Goal: Task Accomplishment & Management: Manage account settings

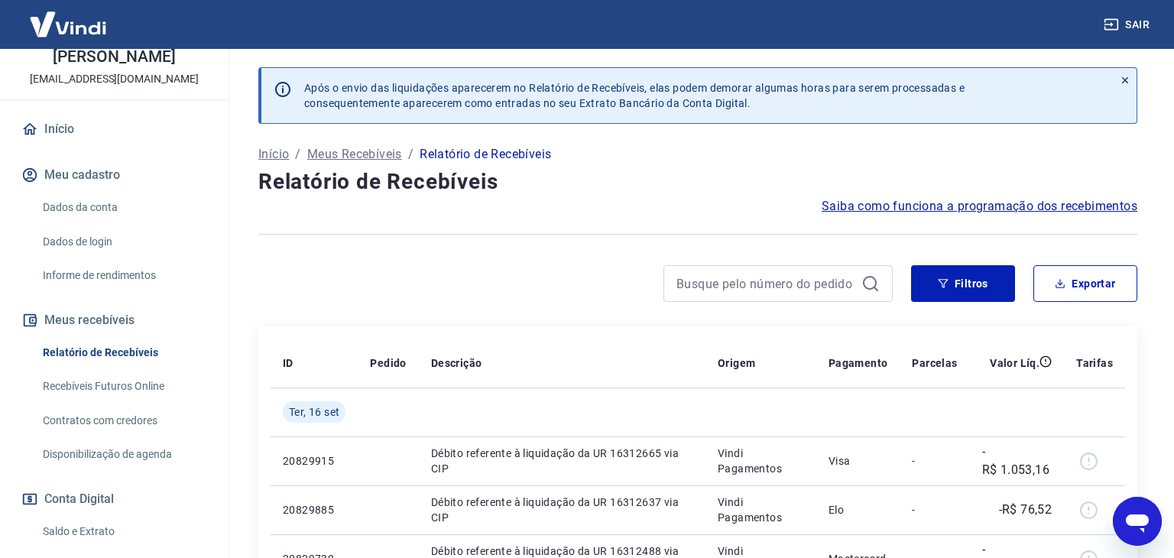
scroll to position [102, 0]
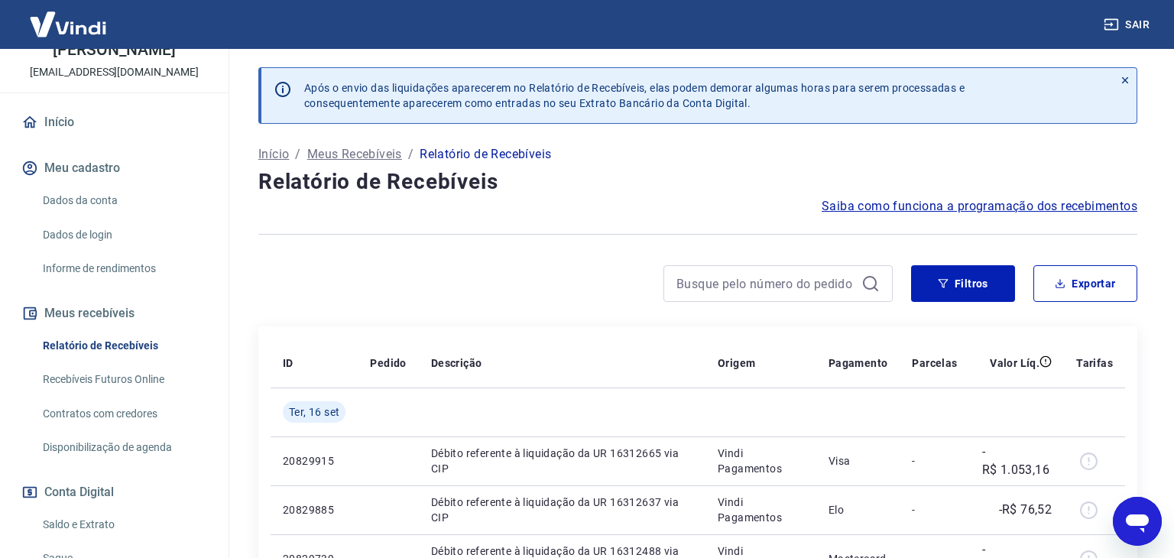
click at [89, 511] on link "Saldo e Extrato" at bounding box center [124, 524] width 174 height 31
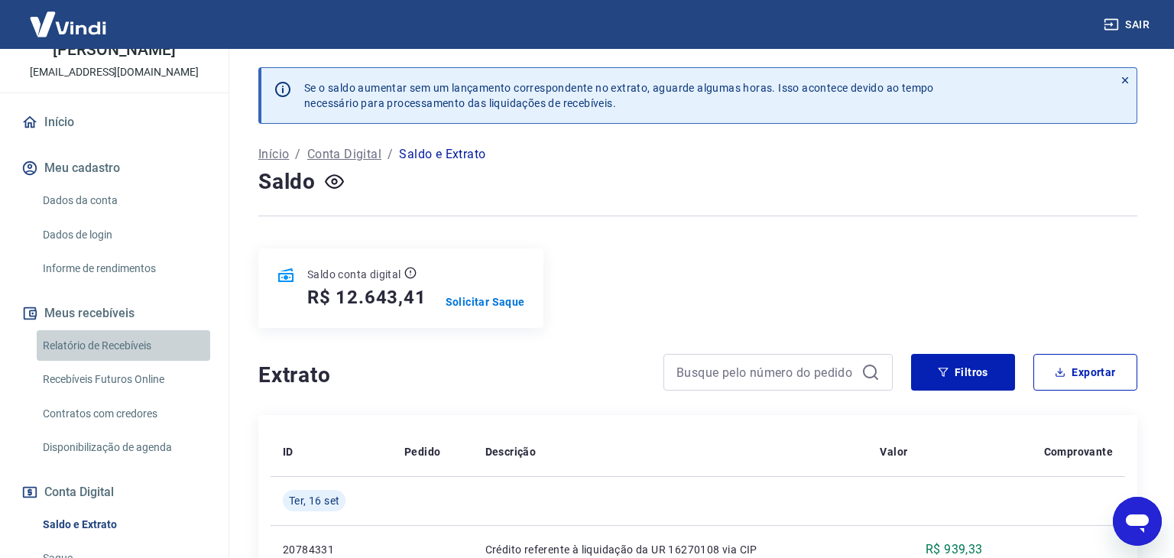
click at [131, 332] on link "Relatório de Recebíveis" at bounding box center [124, 345] width 174 height 31
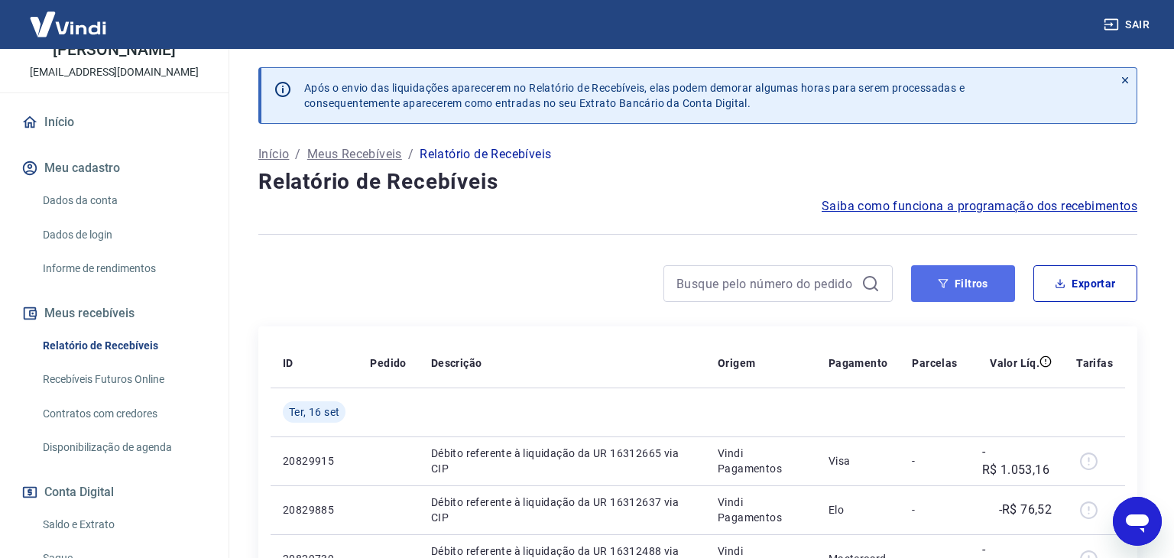
click at [965, 281] on button "Filtros" at bounding box center [963, 283] width 104 height 37
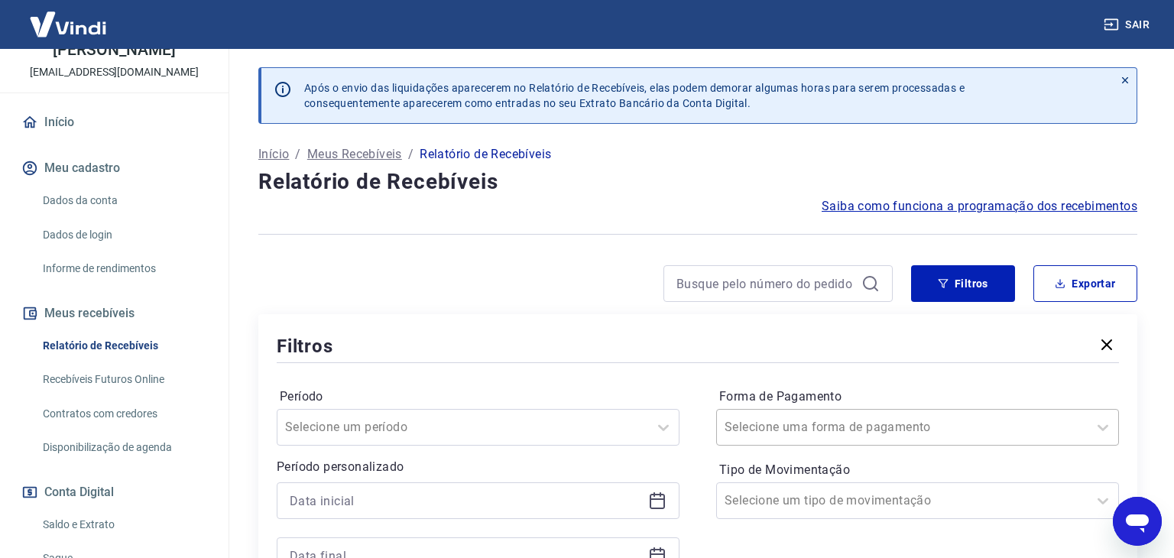
click at [799, 422] on div "Selecione uma forma de pagamento" at bounding box center [917, 427] width 403 height 37
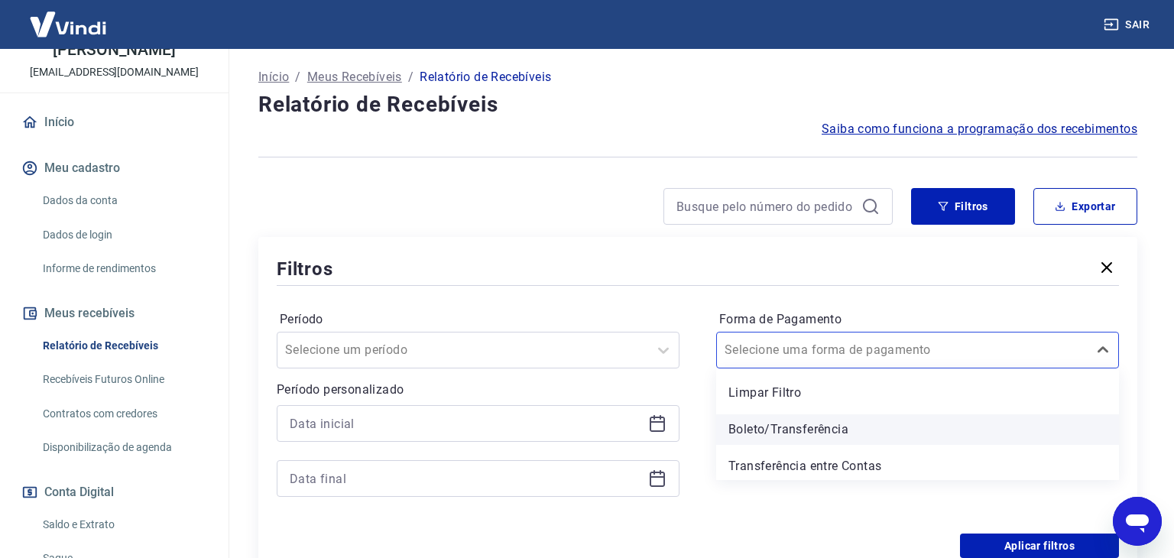
scroll to position [77, 0]
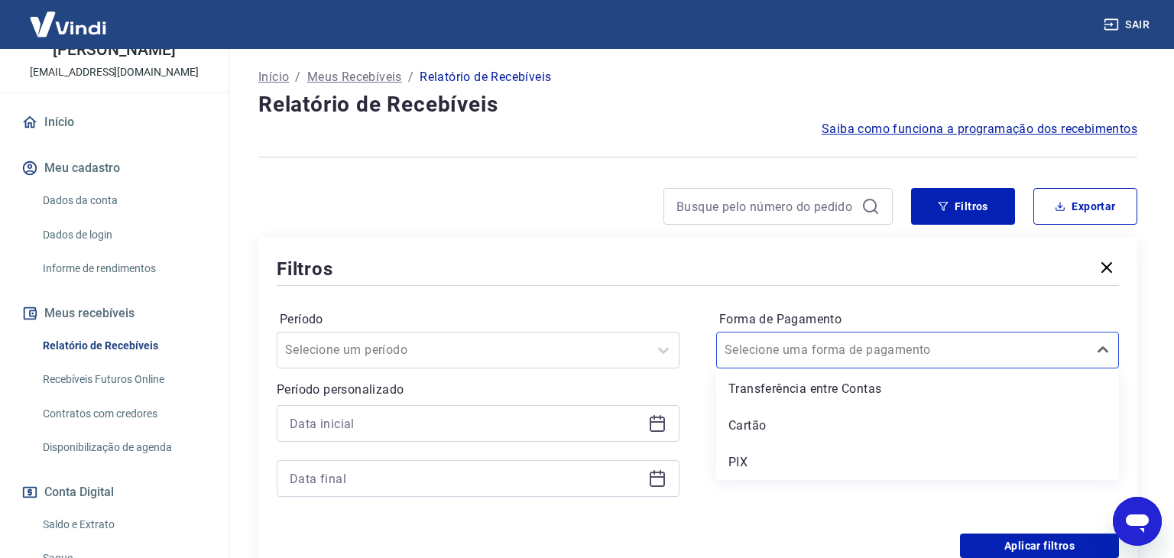
click at [773, 433] on div "Cartão" at bounding box center [917, 425] width 403 height 31
click at [750, 463] on div "Forma de Pagamento option Cartão focused, 4 of 5. 5 results available. Use Up a…" at bounding box center [917, 411] width 403 height 208
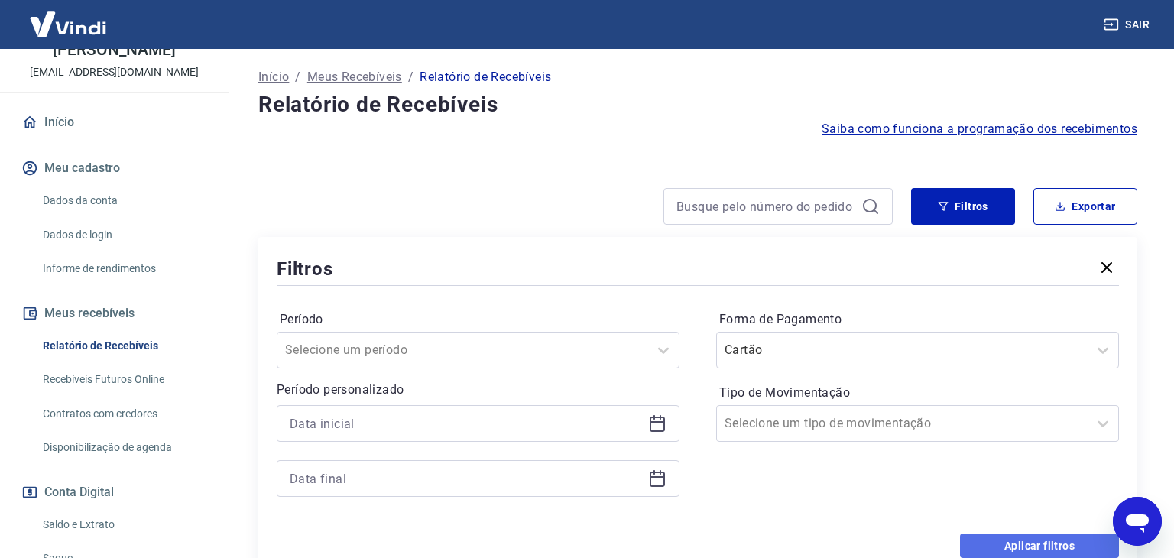
click at [1036, 545] on button "Aplicar filtros" at bounding box center [1039, 545] width 159 height 24
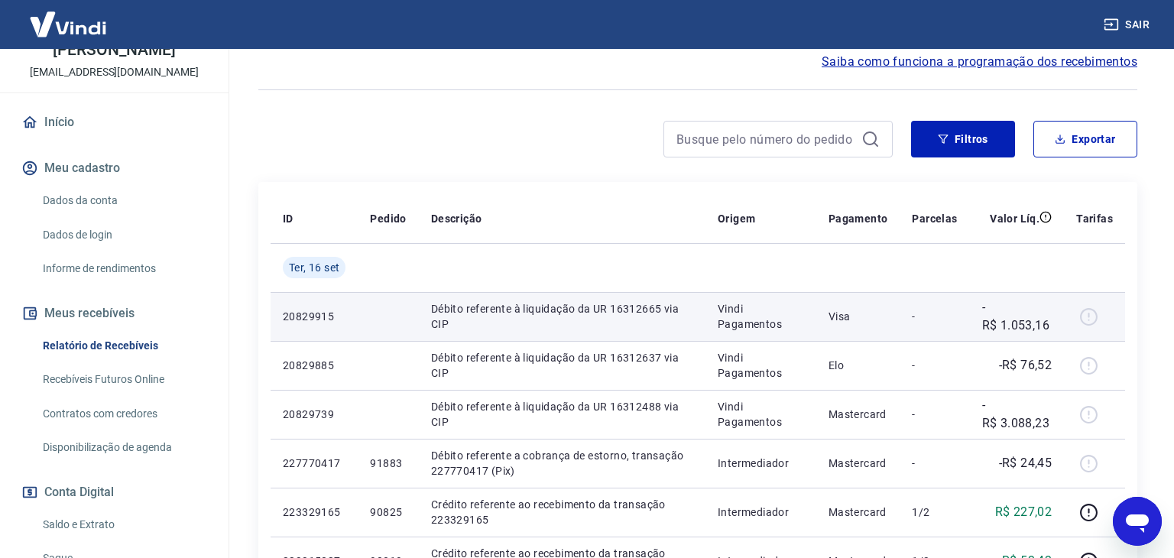
scroll to position [141, 0]
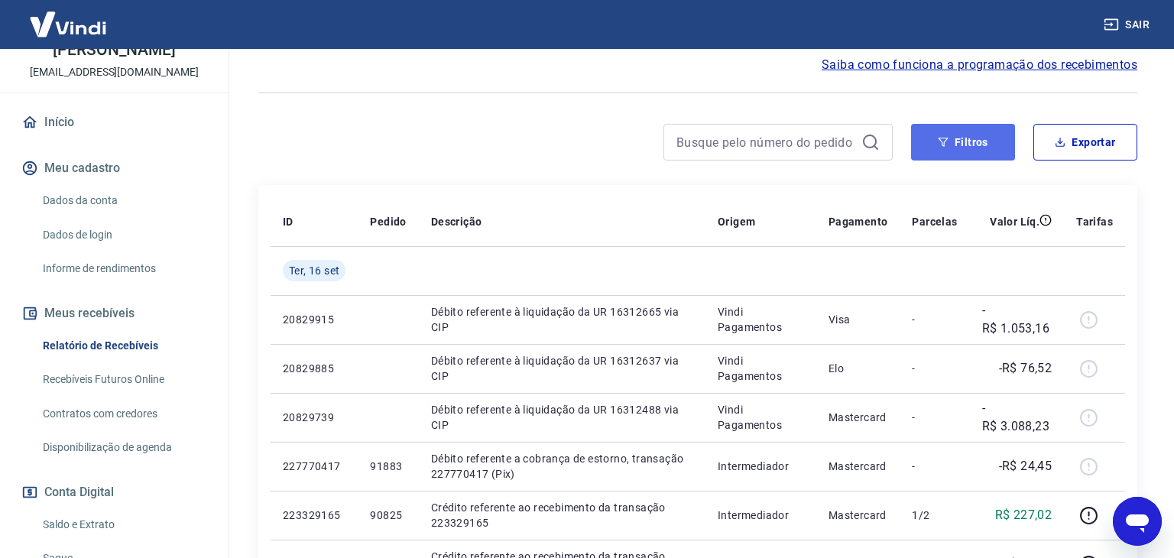
click at [955, 138] on button "Filtros" at bounding box center [963, 142] width 104 height 37
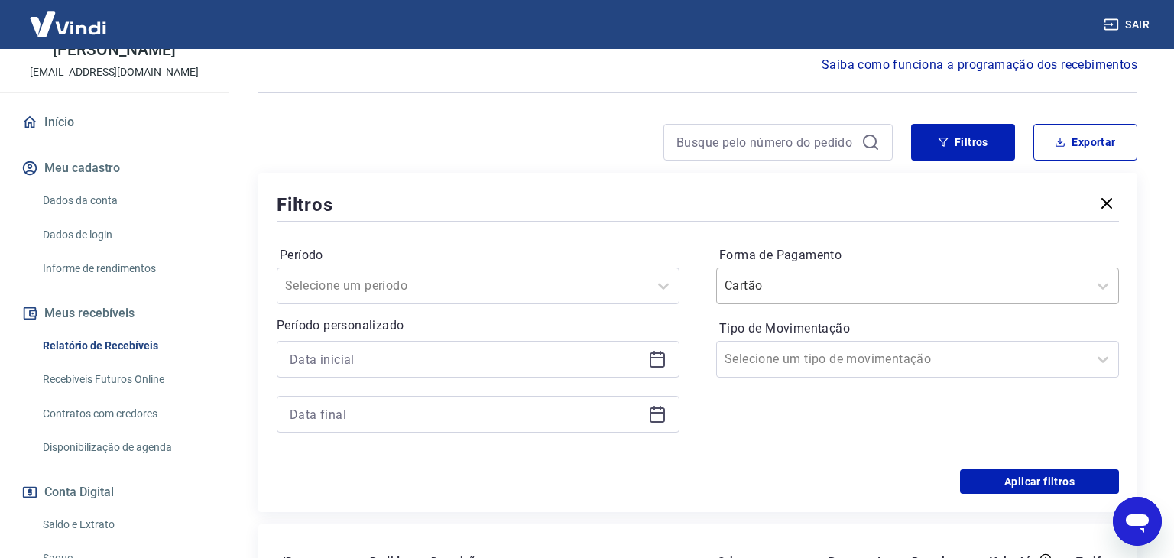
click at [862, 290] on input "Forma de Pagamento" at bounding box center [802, 286] width 154 height 18
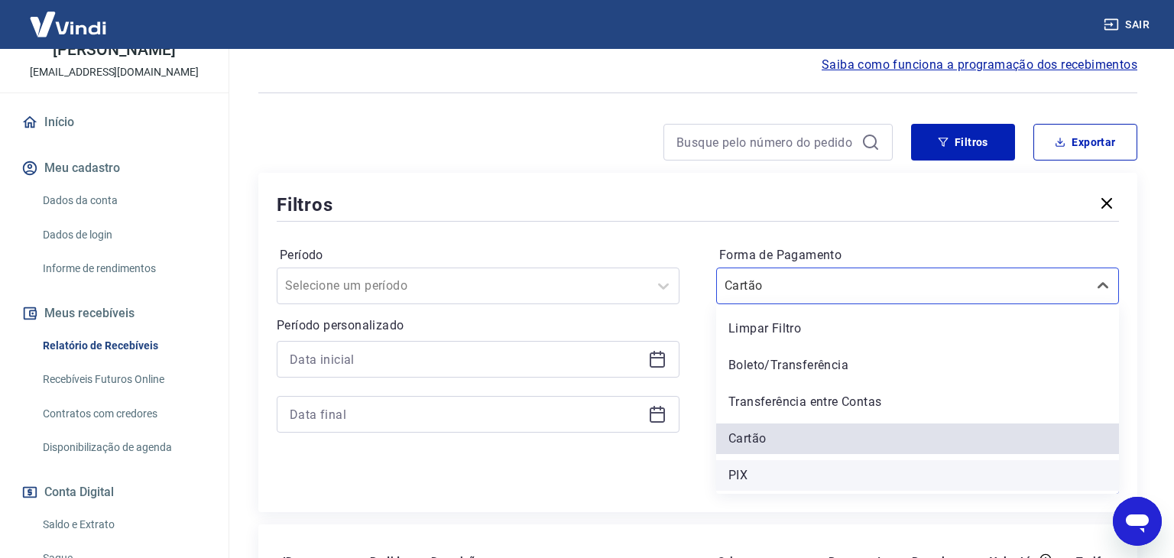
click at [741, 475] on div "PIX" at bounding box center [917, 475] width 403 height 31
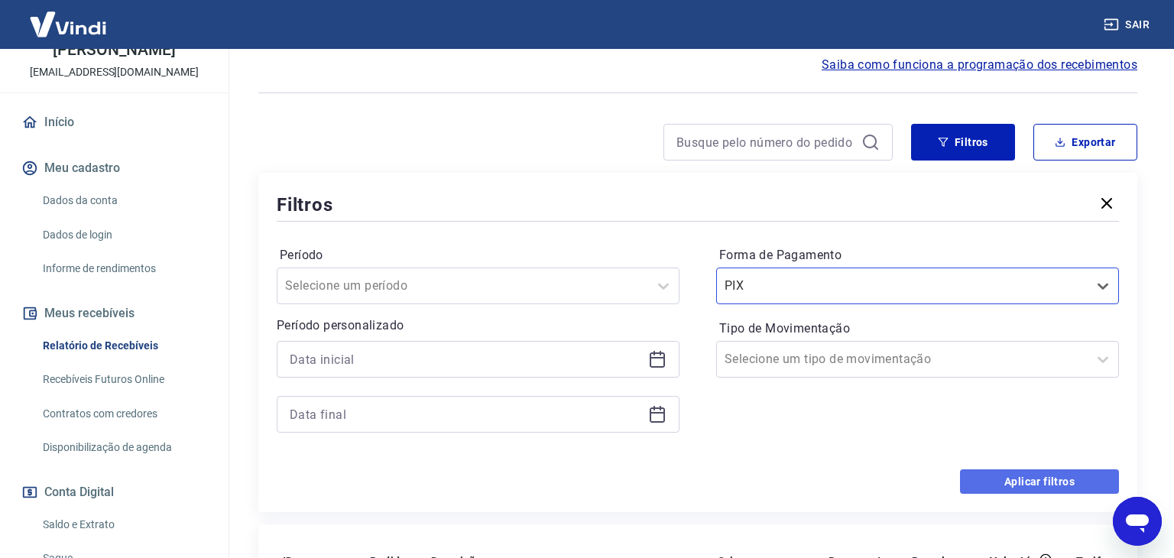
click at [1044, 485] on button "Aplicar filtros" at bounding box center [1039, 481] width 159 height 24
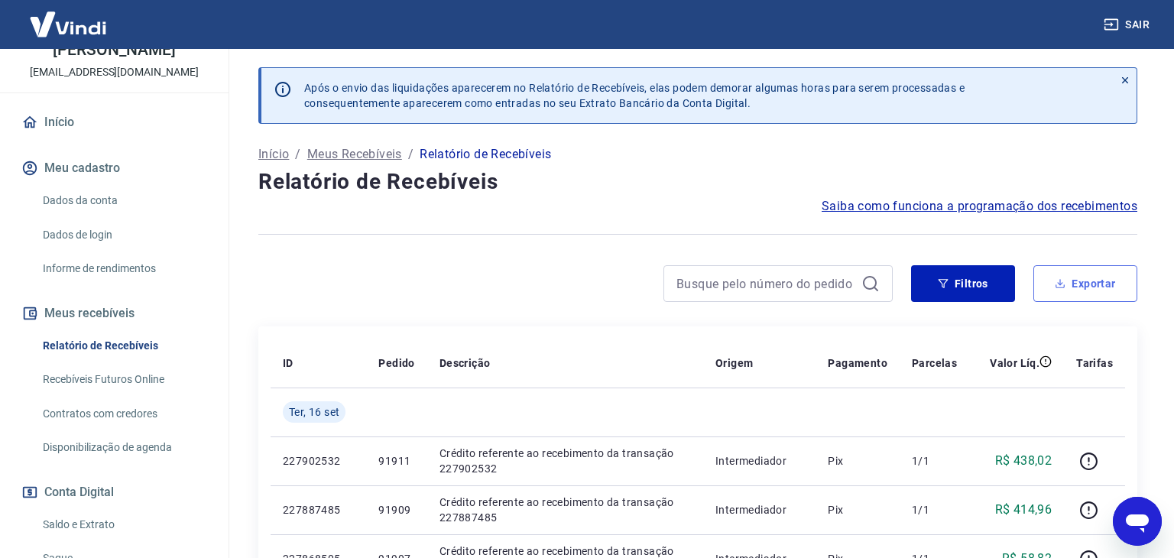
click at [1091, 277] on button "Exportar" at bounding box center [1085, 283] width 104 height 37
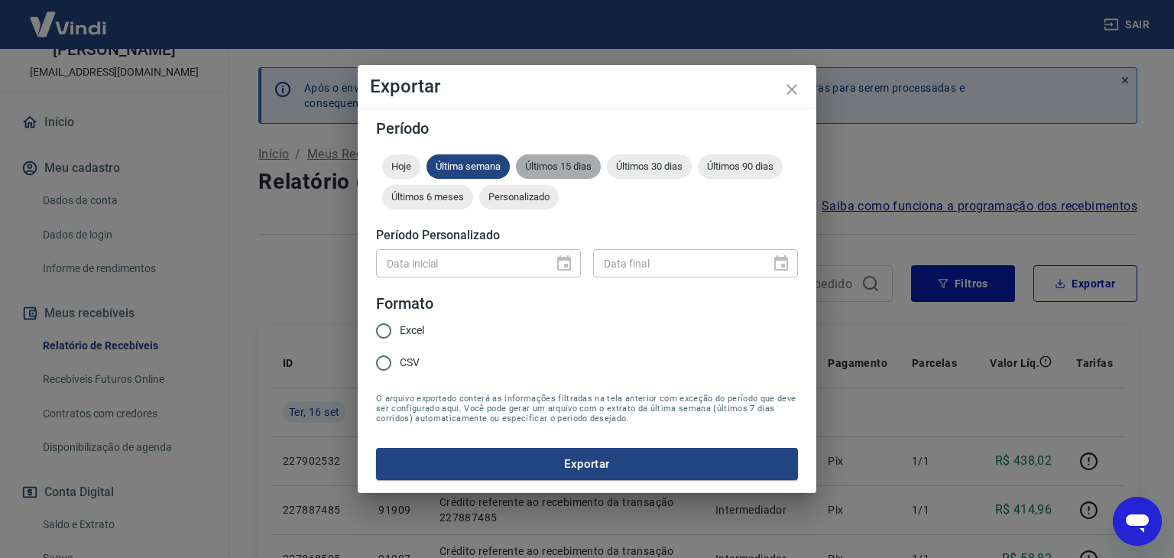
click at [558, 172] on div "Últimos 15 dias" at bounding box center [558, 166] width 85 height 24
click at [394, 329] on input "Excel" at bounding box center [384, 331] width 32 height 32
radio input "true"
click at [498, 467] on button "Exportar" at bounding box center [587, 464] width 422 height 32
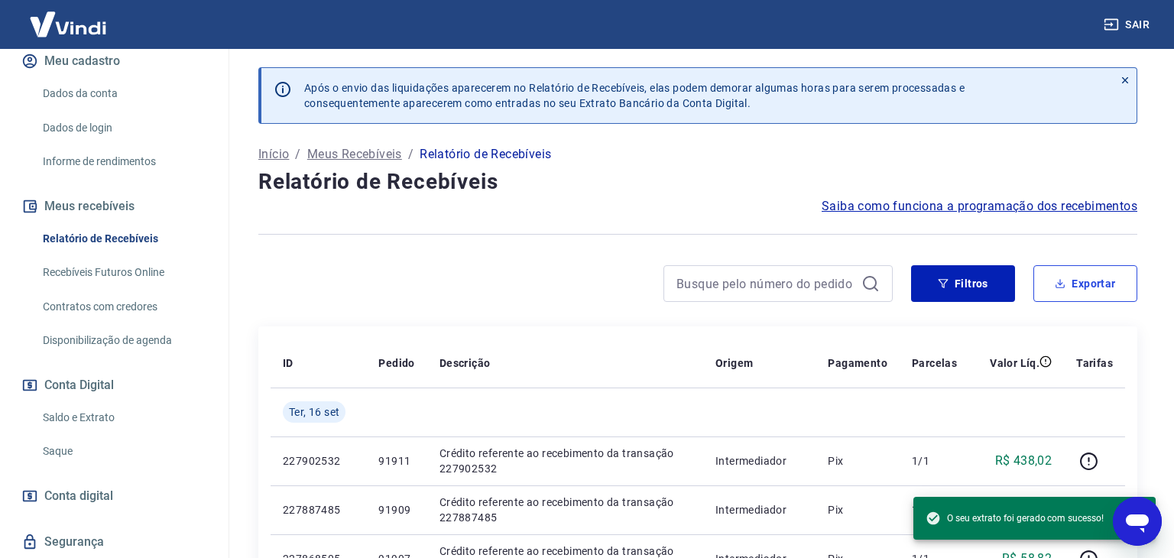
scroll to position [235, 0]
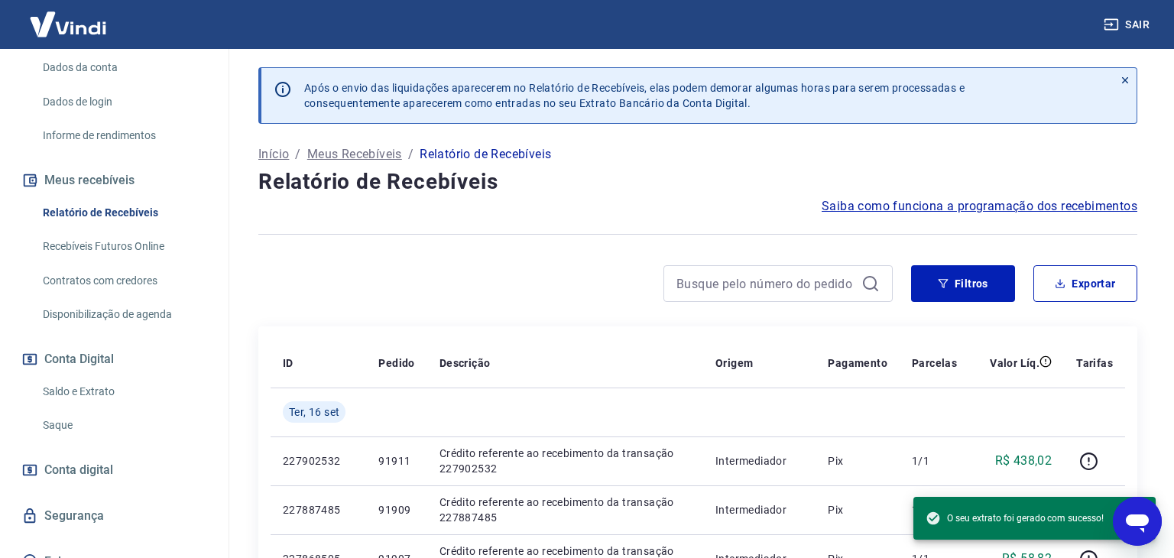
click at [68, 414] on link "Saque" at bounding box center [124, 425] width 174 height 31
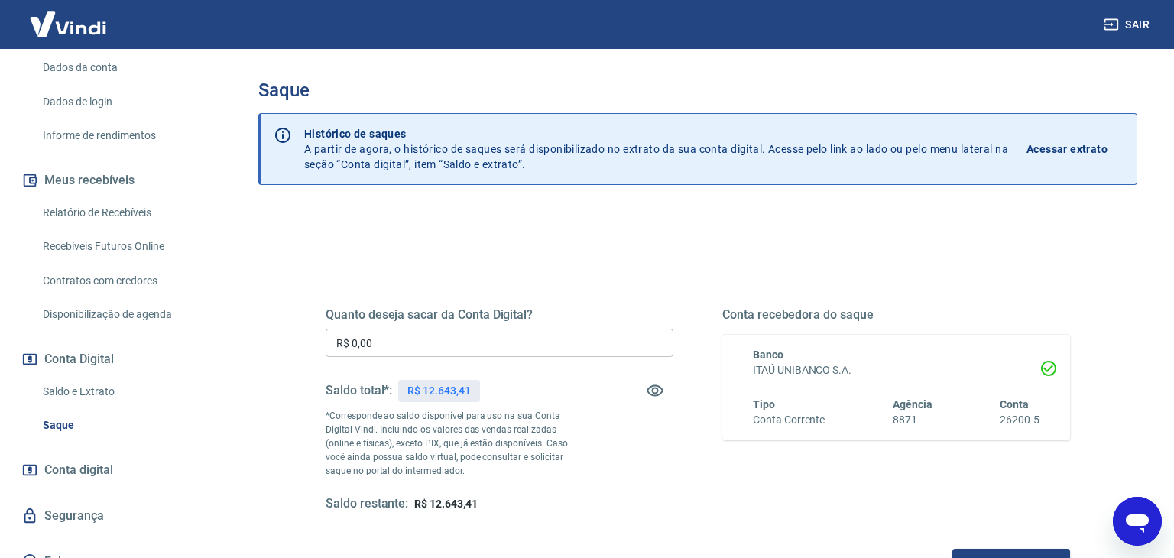
click at [417, 341] on input "R$ 0,00" at bounding box center [500, 343] width 348 height 28
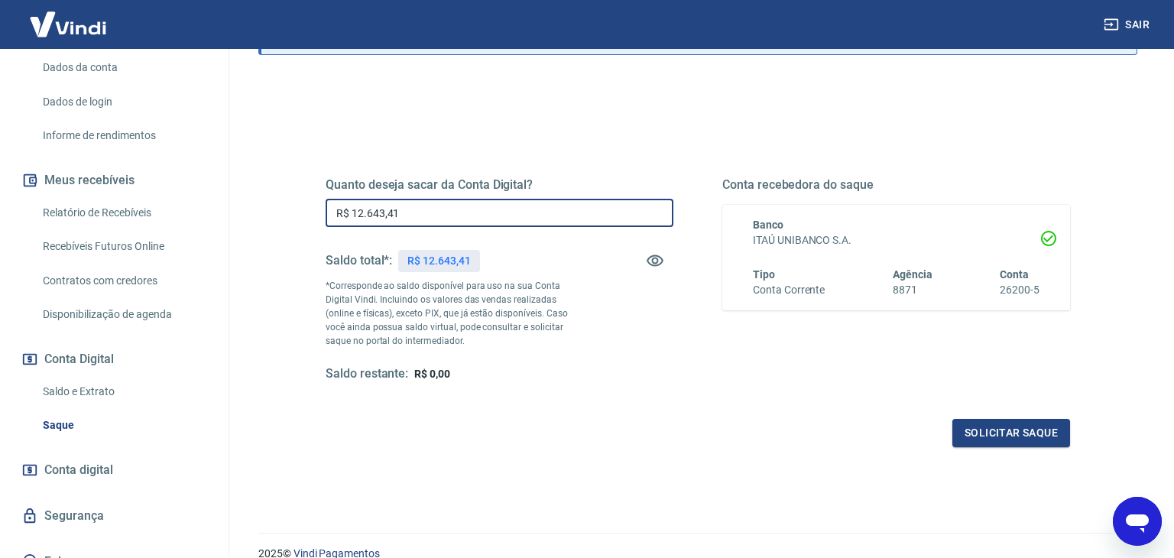
scroll to position [131, 0]
type input "R$ 12.643,41"
click at [991, 433] on button "Solicitar saque" at bounding box center [1011, 431] width 118 height 28
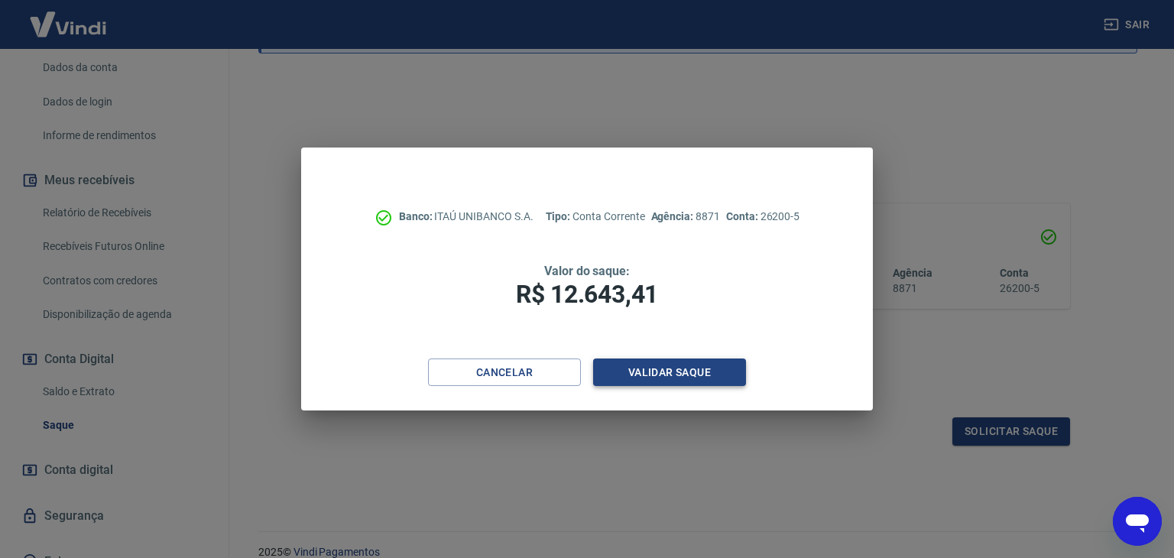
click at [661, 375] on button "Validar saque" at bounding box center [669, 372] width 153 height 28
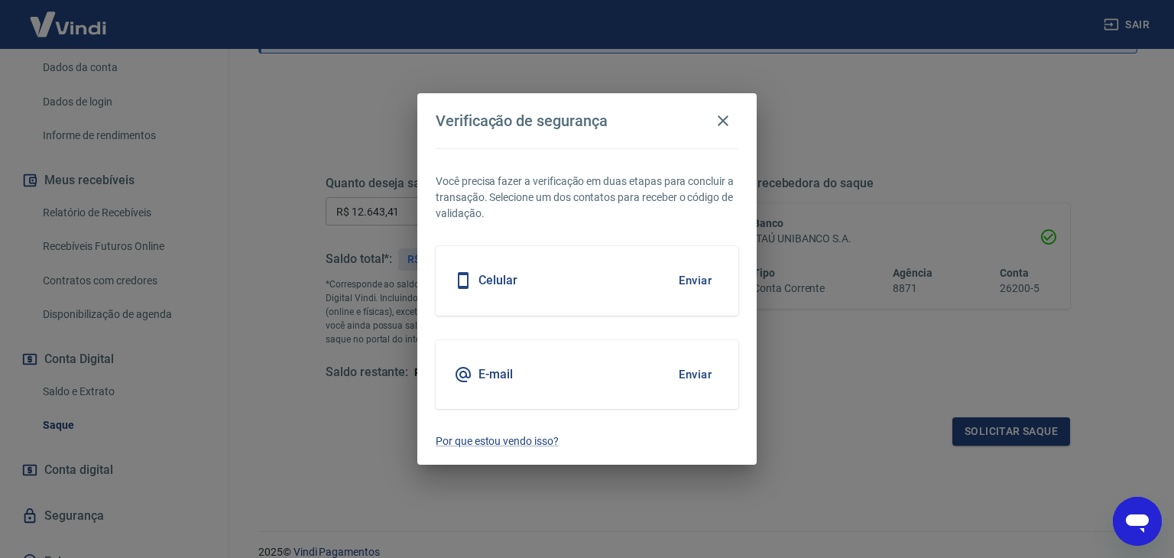
click at [707, 274] on button "Enviar" at bounding box center [695, 280] width 50 height 32
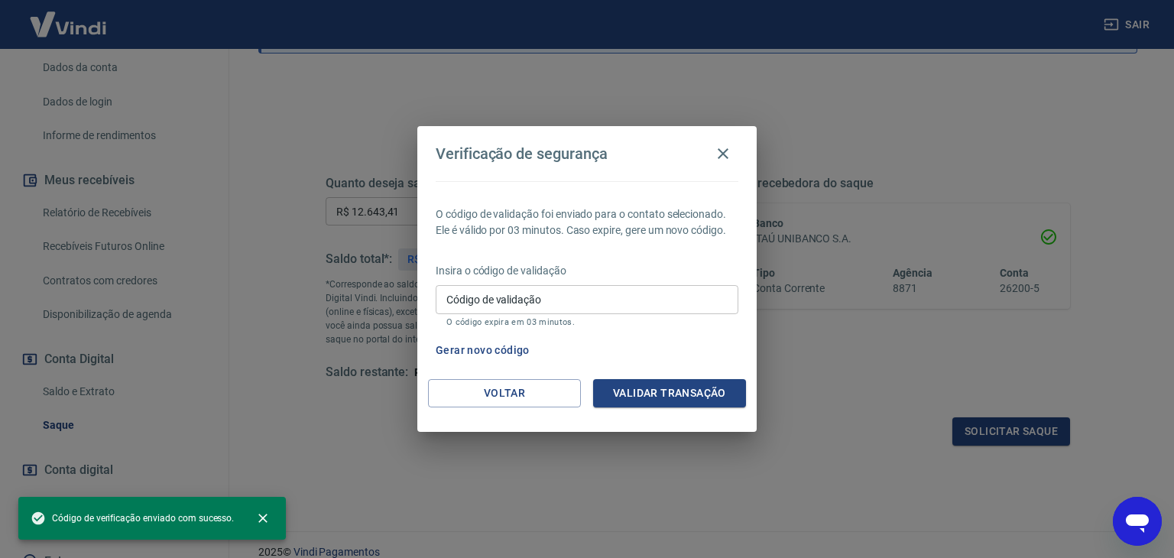
click at [612, 301] on input "Código de validação" at bounding box center [587, 299] width 303 height 28
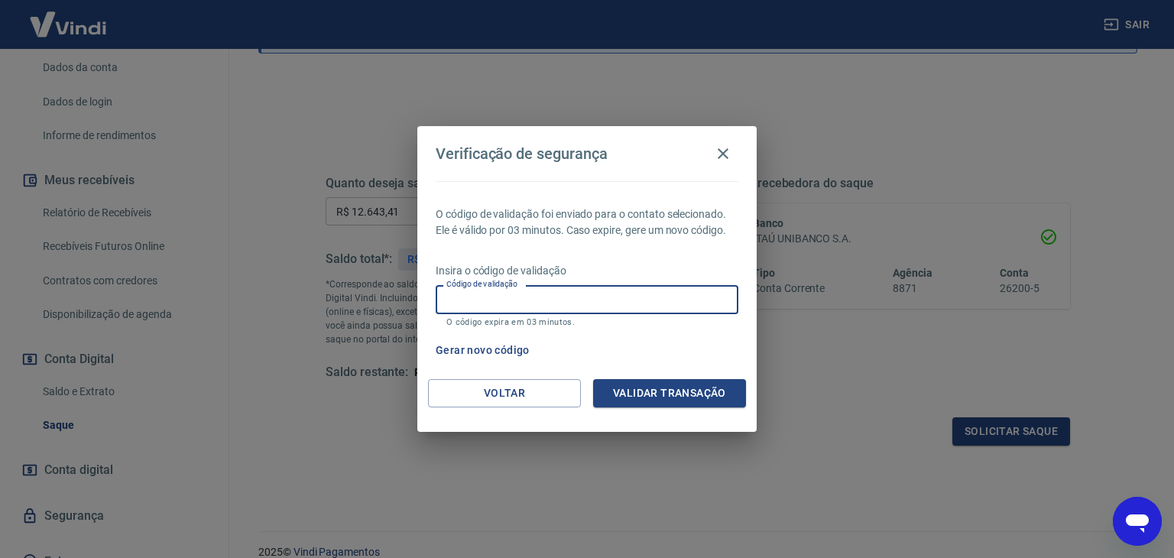
click at [512, 348] on button "Gerar novo código" at bounding box center [483, 350] width 106 height 28
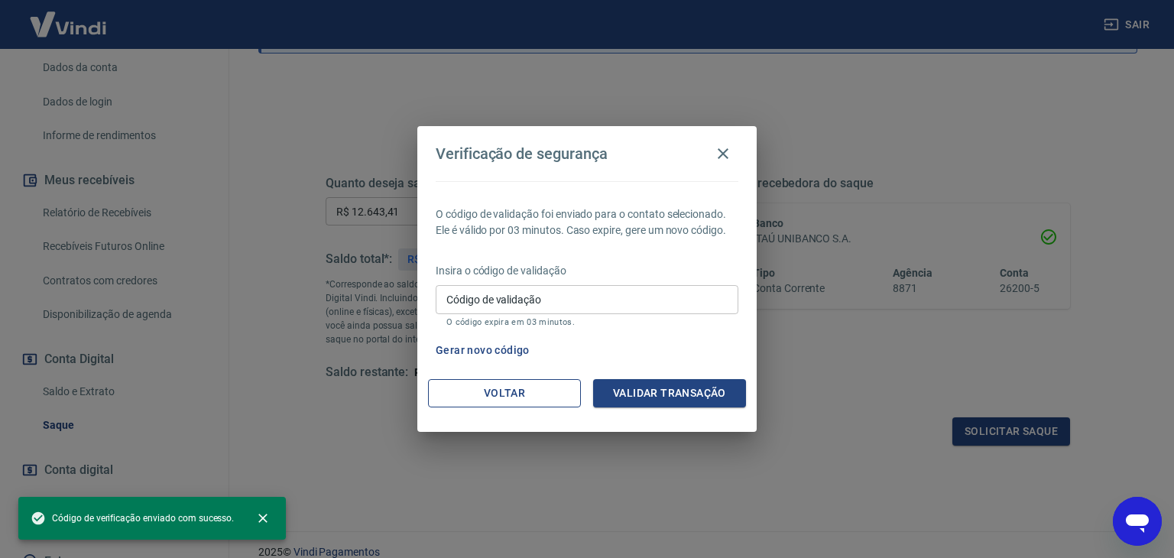
click at [495, 390] on button "Voltar" at bounding box center [504, 393] width 153 height 28
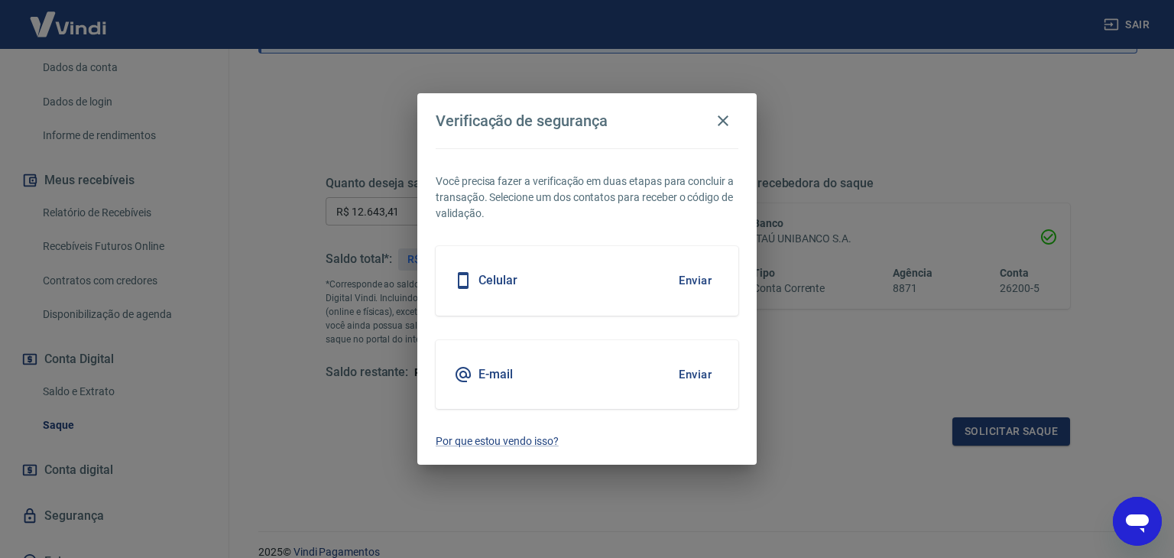
click at [696, 374] on button "Enviar" at bounding box center [695, 374] width 50 height 32
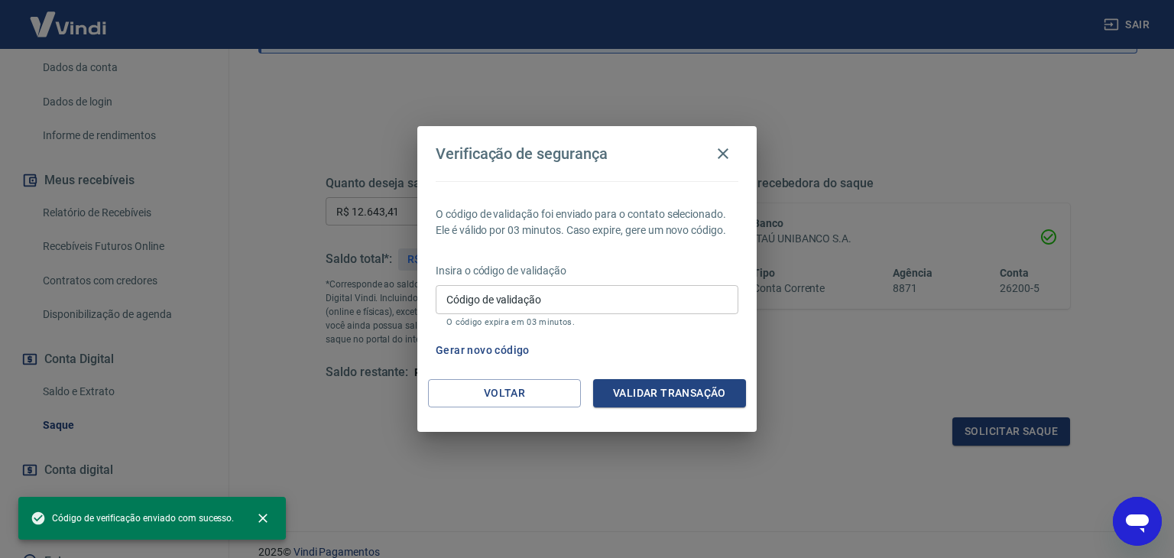
click at [459, 298] on div "Código de validação Código de validação O código expira em 03 minutos." at bounding box center [587, 305] width 303 height 41
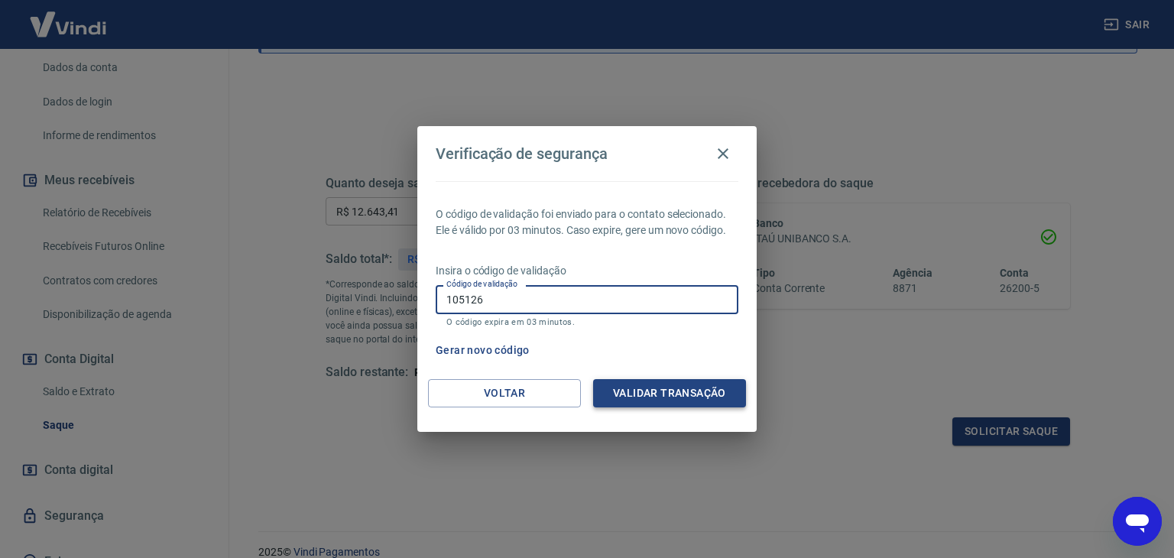
type input "105126"
click at [630, 381] on button "Validar transação" at bounding box center [669, 393] width 153 height 28
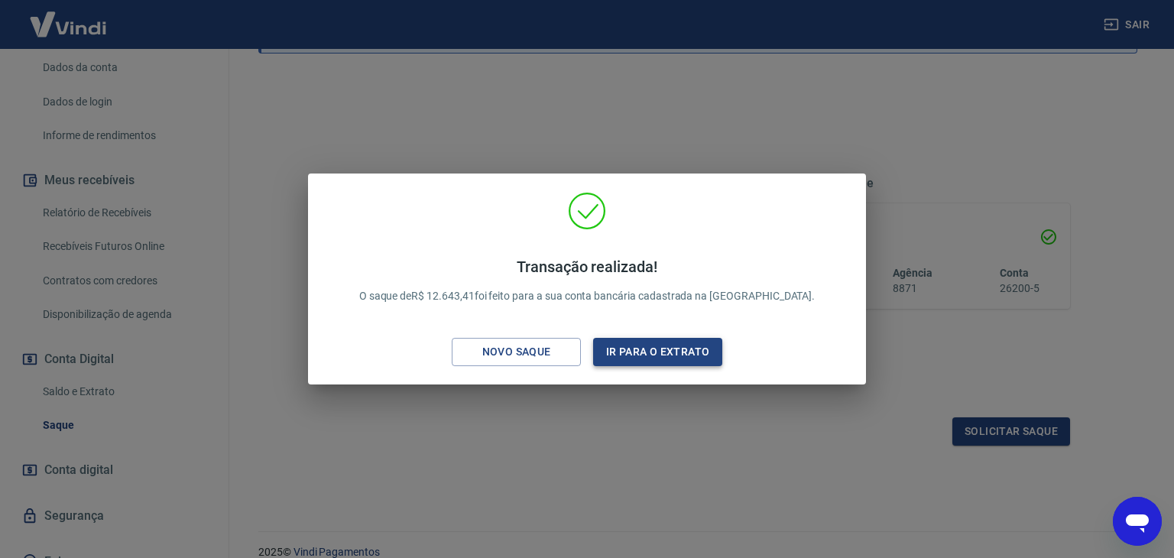
click at [637, 352] on button "Ir para o extrato" at bounding box center [657, 352] width 129 height 28
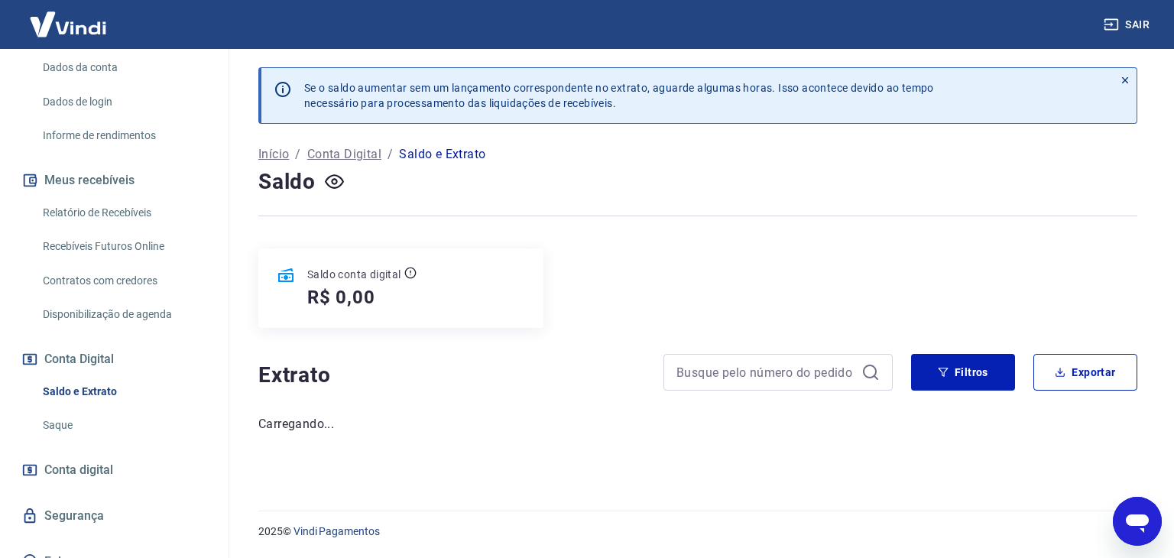
click at [142, 199] on link "Relatório de Recebíveis" at bounding box center [124, 212] width 174 height 31
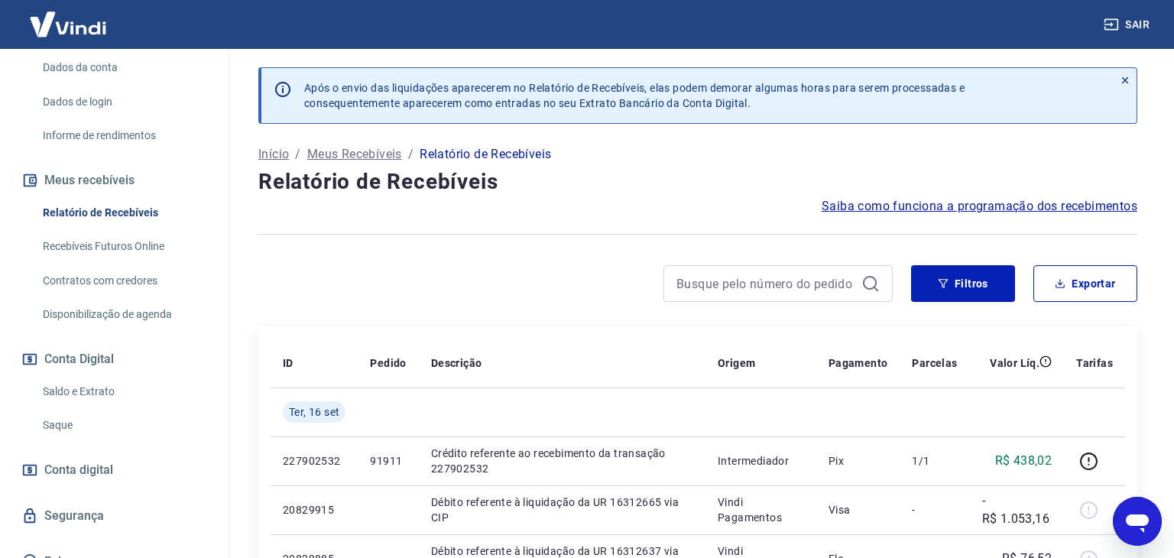
scroll to position [239, 0]
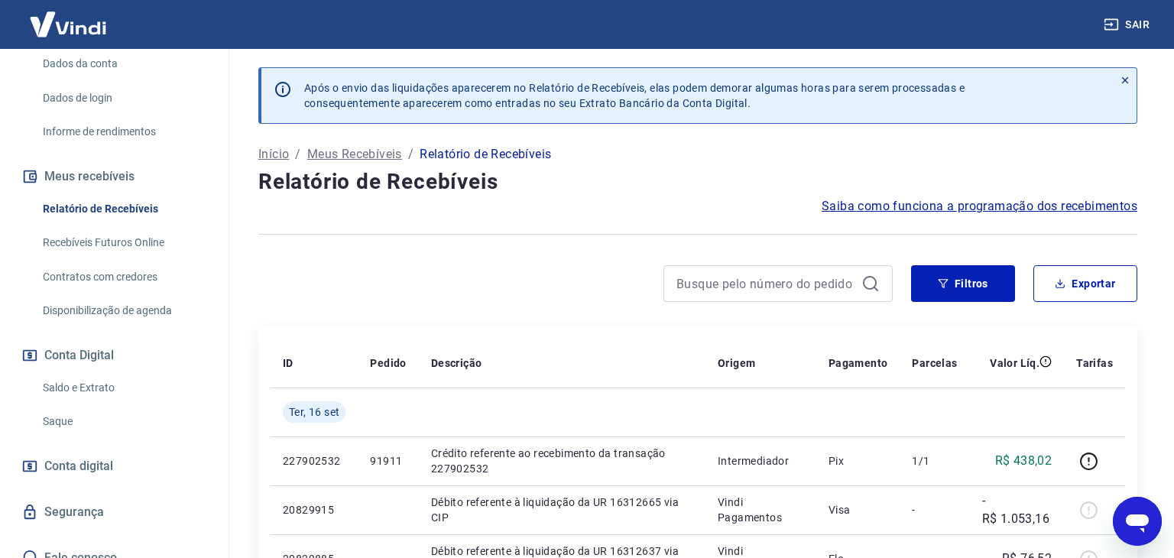
click at [74, 372] on link "Saldo e Extrato" at bounding box center [124, 387] width 174 height 31
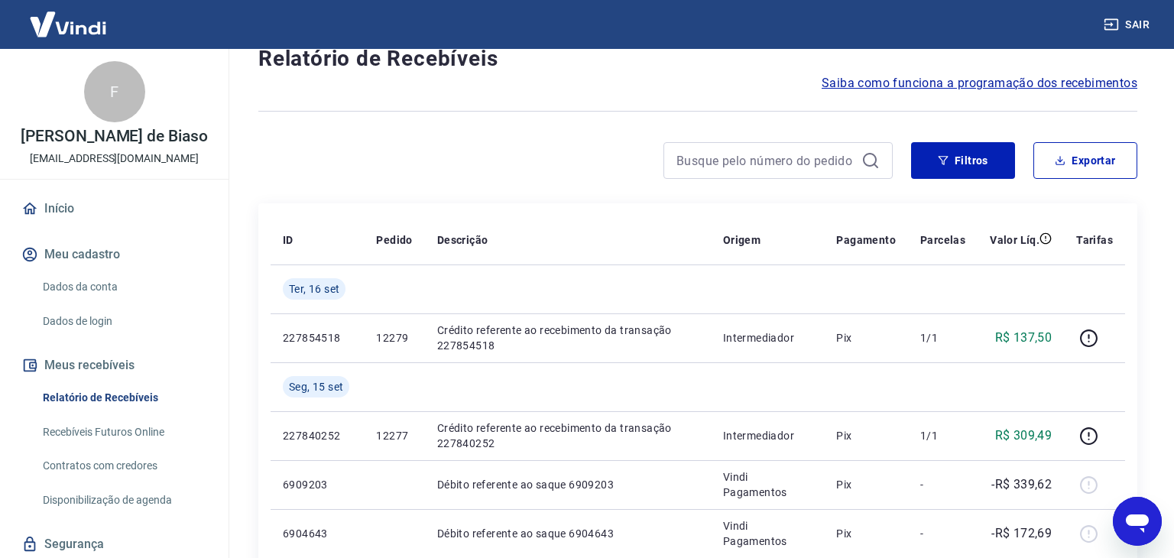
scroll to position [44, 0]
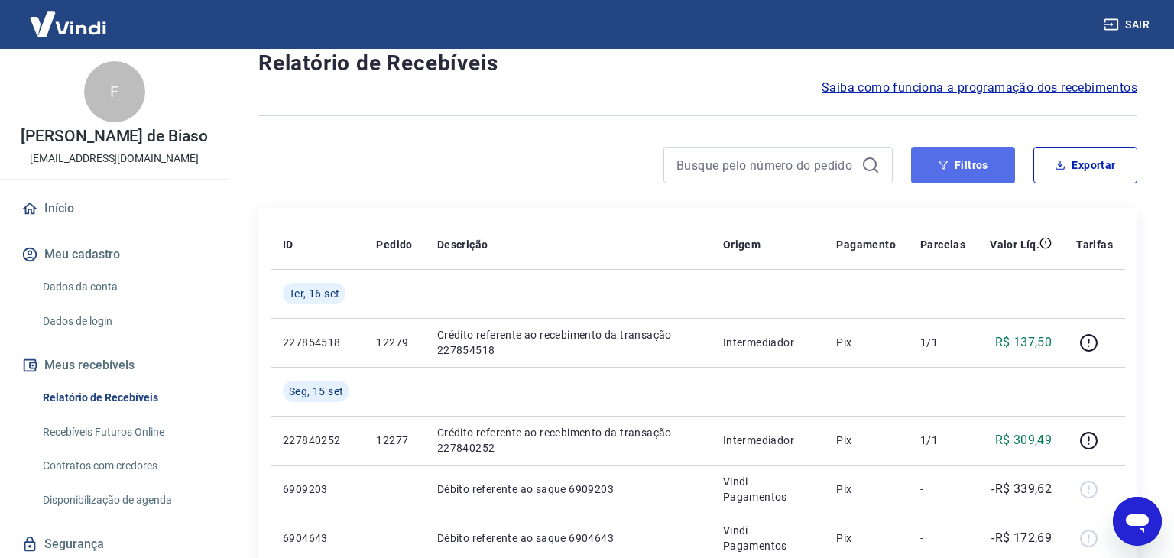
click at [970, 161] on button "Filtros" at bounding box center [963, 165] width 104 height 37
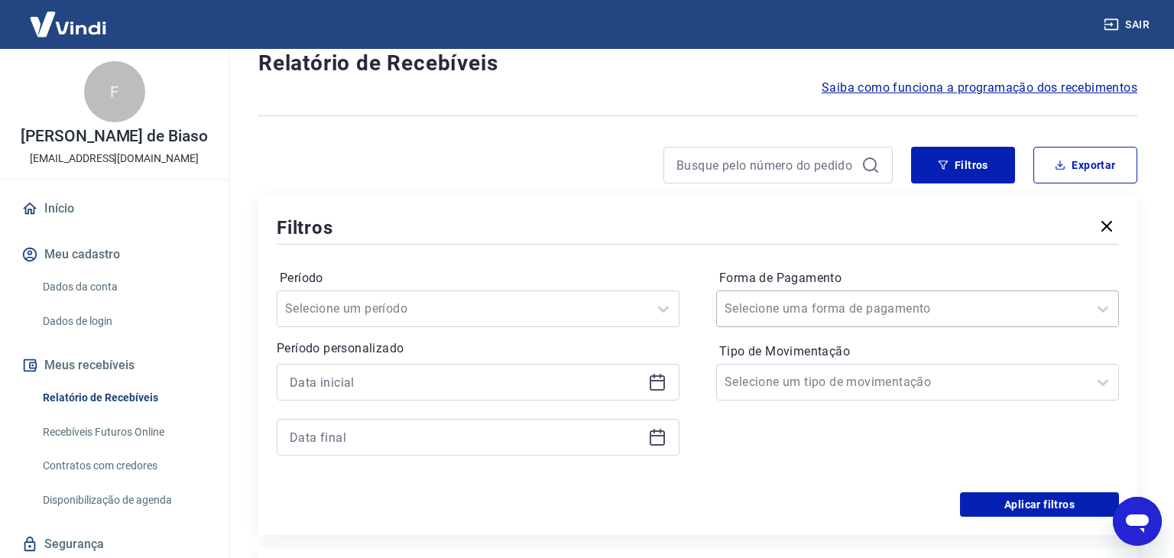
click at [831, 310] on input "Forma de Pagamento" at bounding box center [802, 309] width 154 height 18
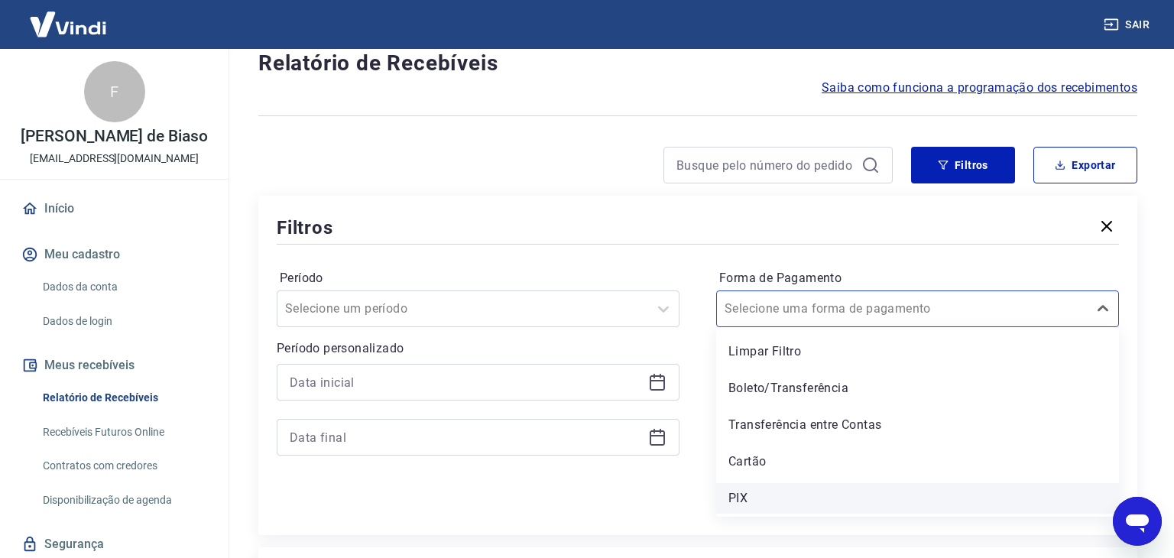
click at [753, 497] on div "PIX" at bounding box center [917, 498] width 403 height 31
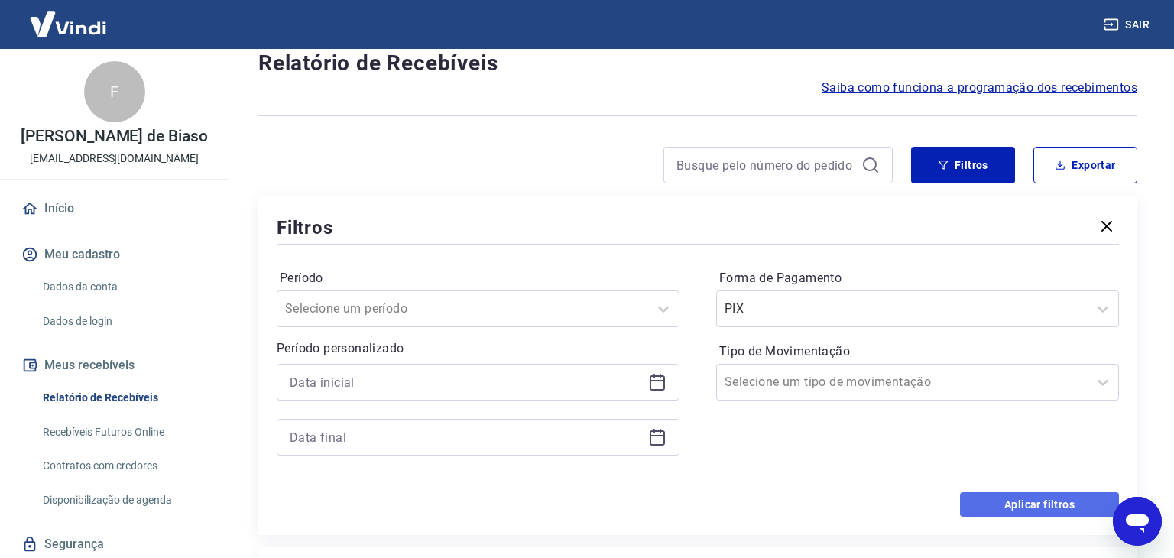
click at [1020, 501] on button "Aplicar filtros" at bounding box center [1039, 504] width 159 height 24
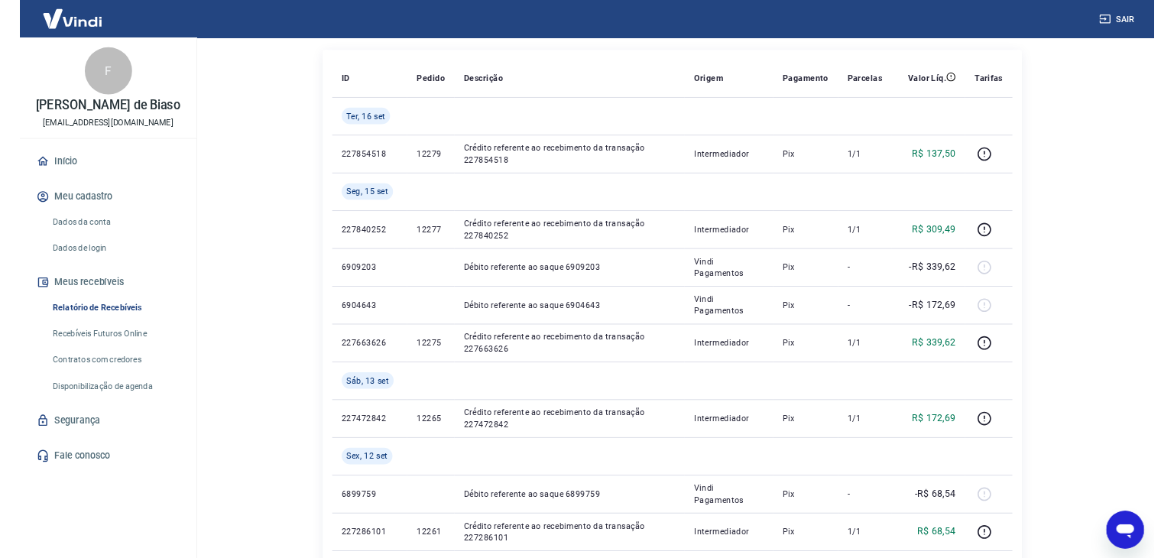
scroll to position [186, 0]
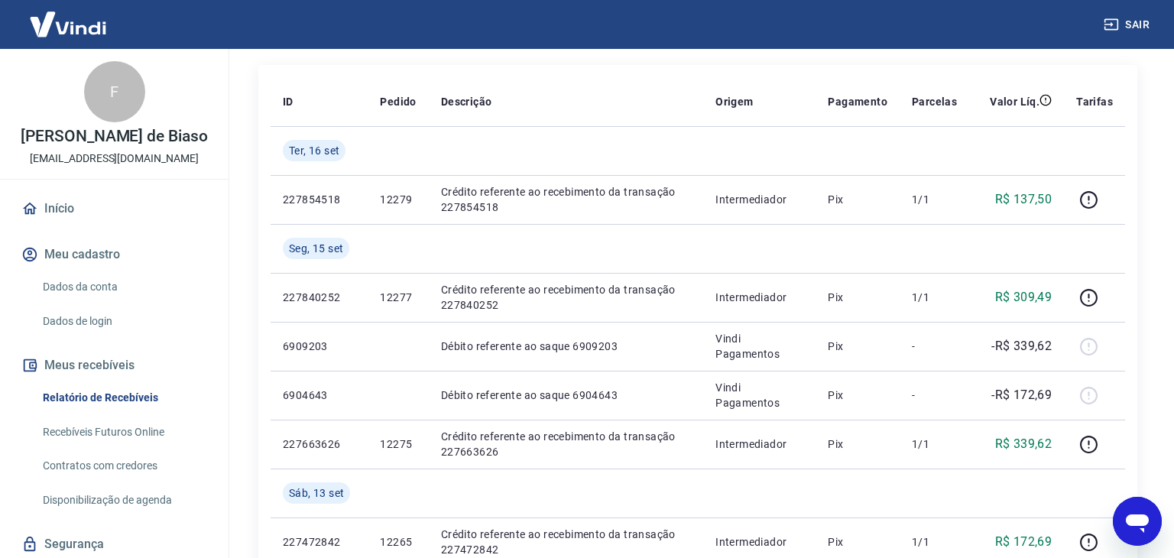
click at [81, 207] on link "Início" at bounding box center [114, 209] width 192 height 34
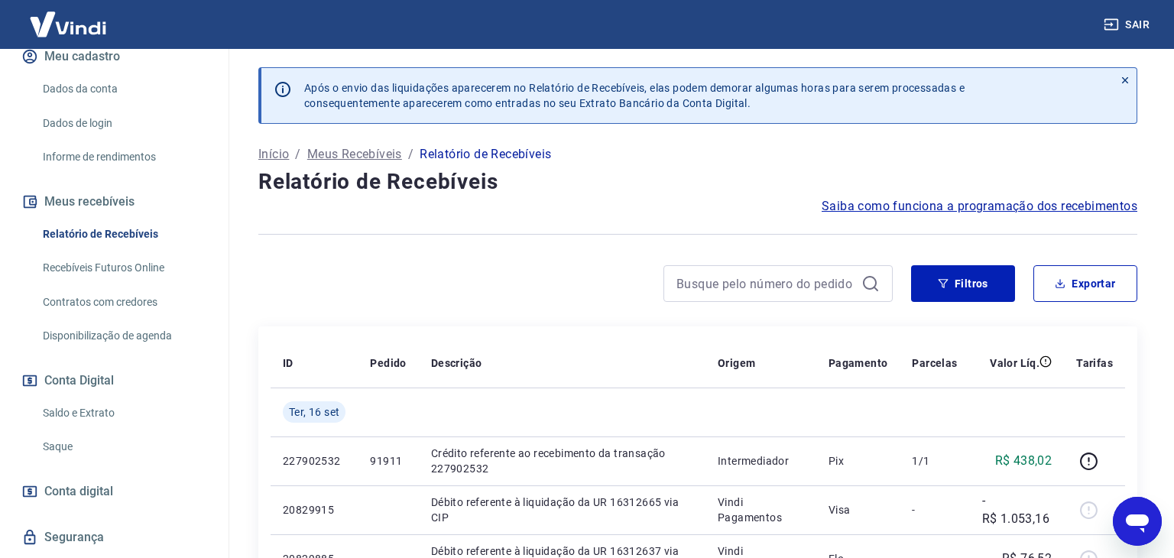
scroll to position [215, 0]
click at [85, 430] on link "Saque" at bounding box center [124, 445] width 174 height 31
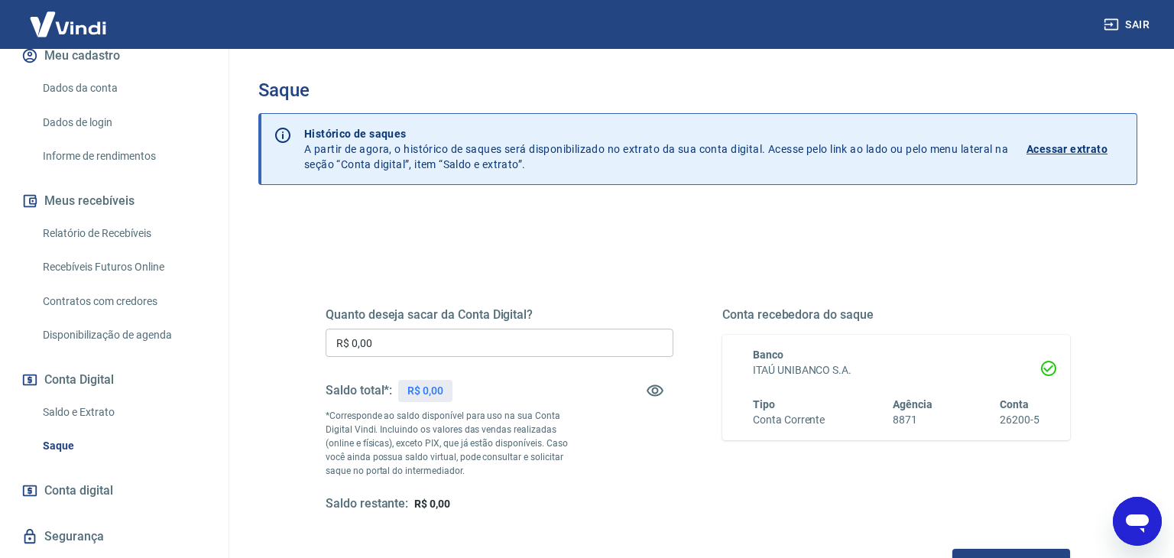
click at [131, 218] on link "Relatório de Recebíveis" at bounding box center [124, 233] width 174 height 31
